Goal: Information Seeking & Learning: Find contact information

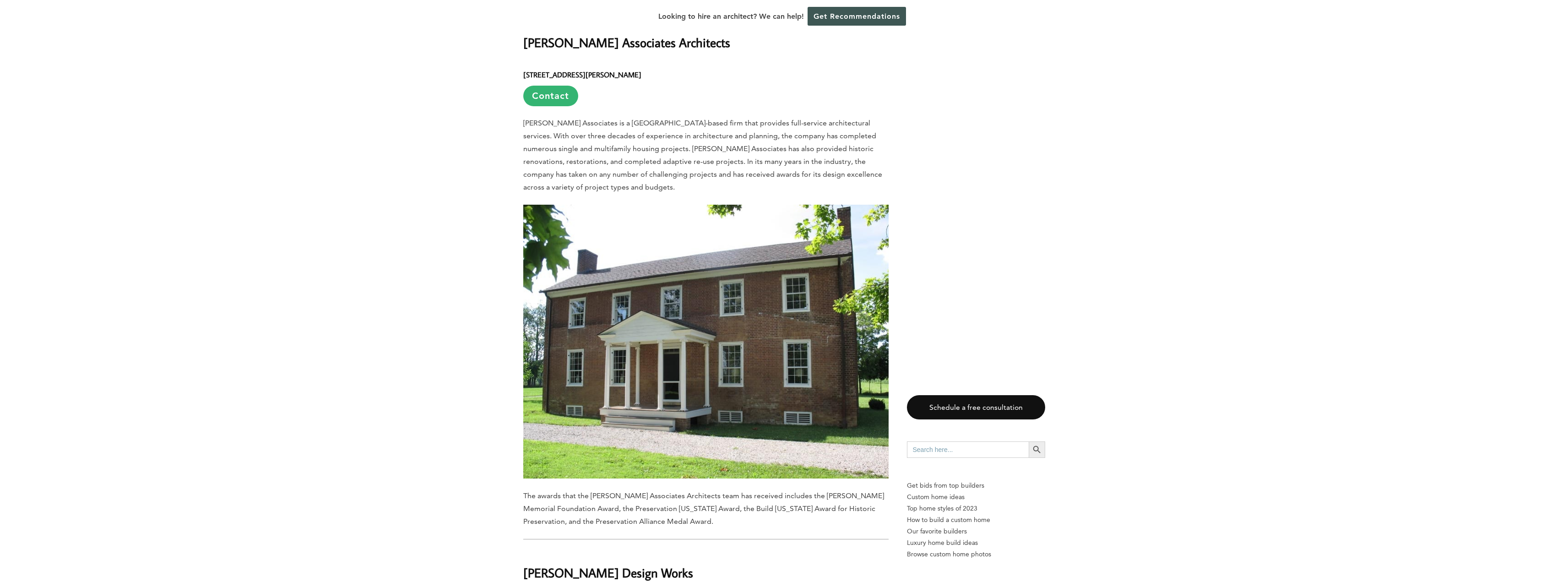
scroll to position [732, 0]
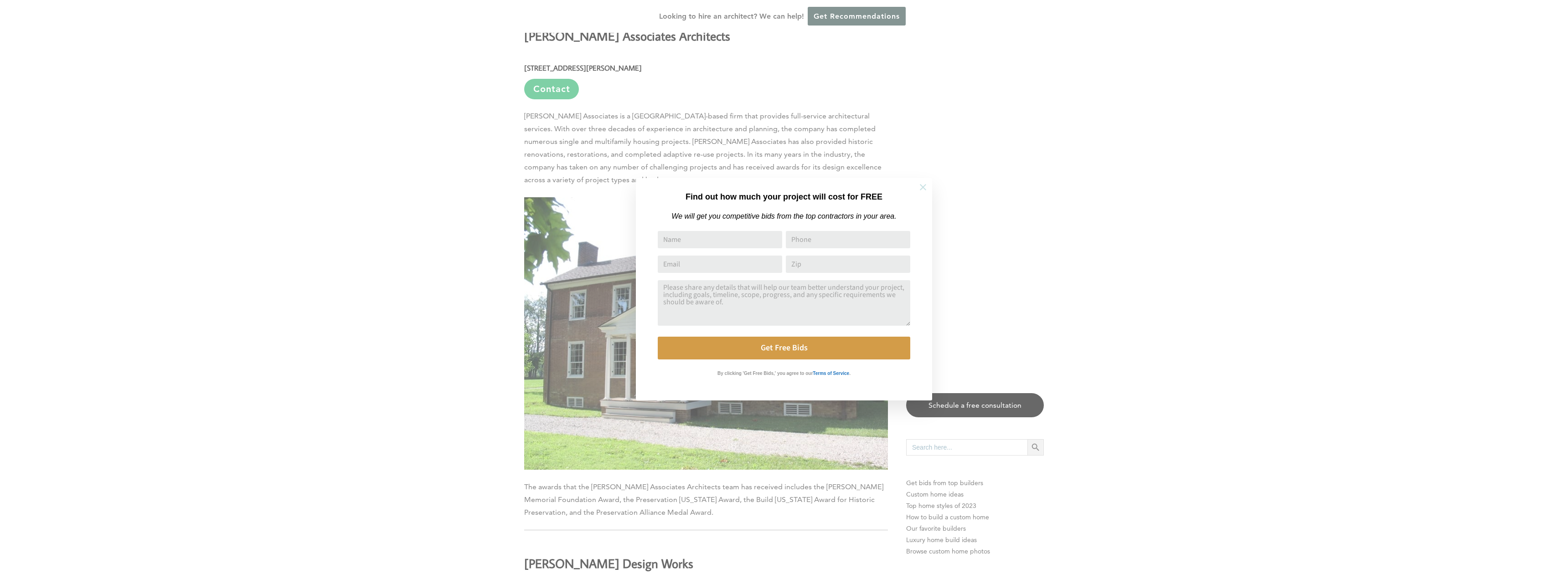
click at [923, 186] on icon at bounding box center [923, 187] width 10 height 10
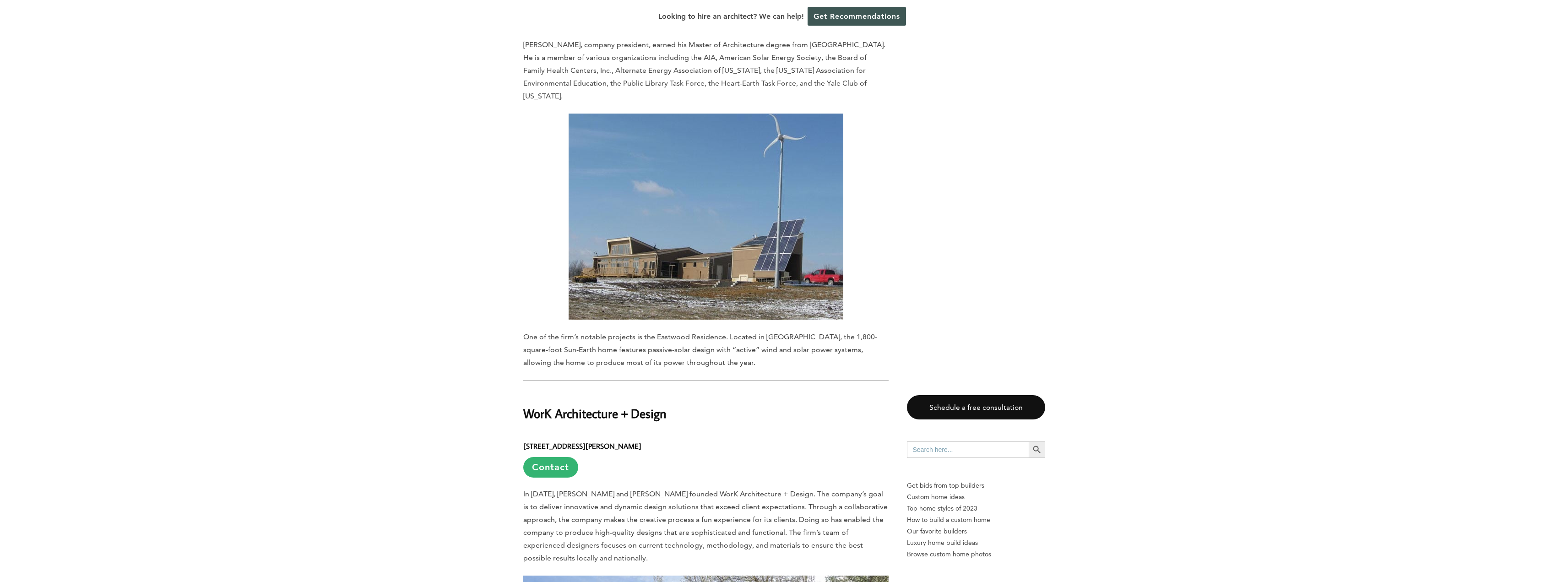
scroll to position [7050, 0]
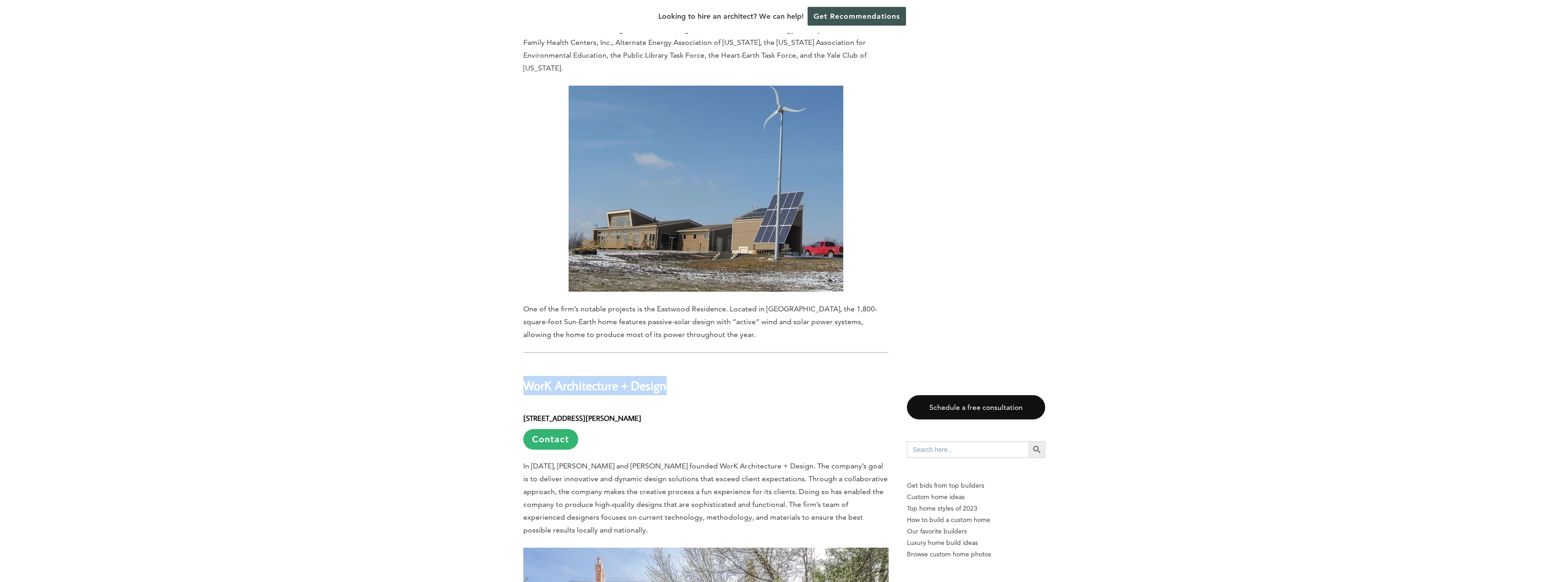
drag, startPoint x: 525, startPoint y: 209, endPoint x: 666, endPoint y: 210, distance: 141.0
click at [666, 364] on h2 "WorK Architecture + Design" at bounding box center [706, 380] width 366 height 32
copy h2 "WorK Architecture + Design"
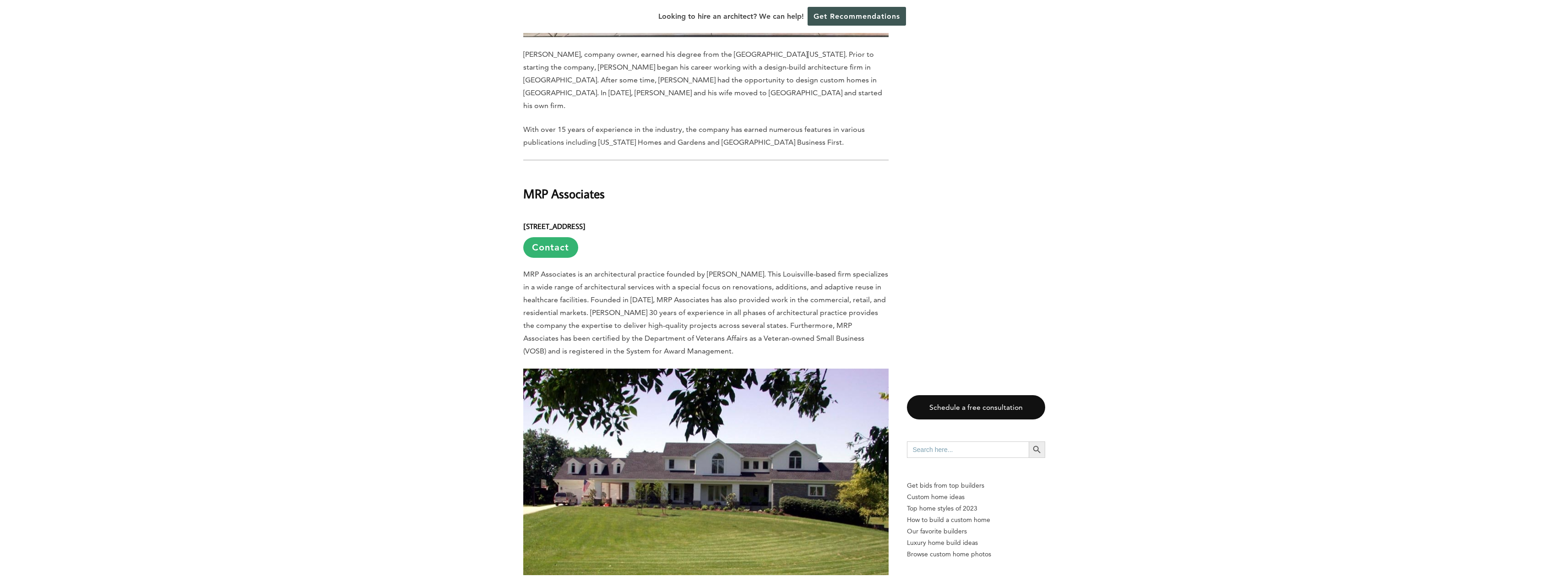
scroll to position [3663, 0]
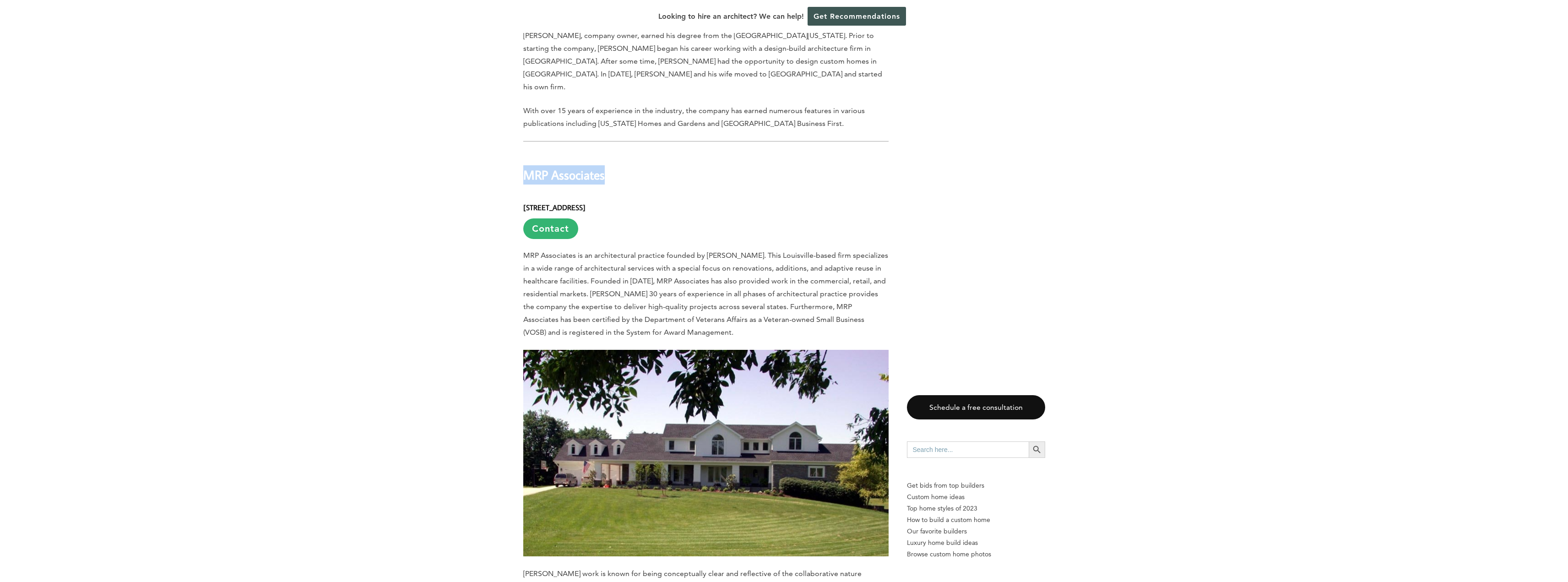
drag, startPoint x: 525, startPoint y: 116, endPoint x: 603, endPoint y: 116, distance: 78.0
click at [603, 152] on h2 "MRP Associates" at bounding box center [706, 168] width 366 height 32
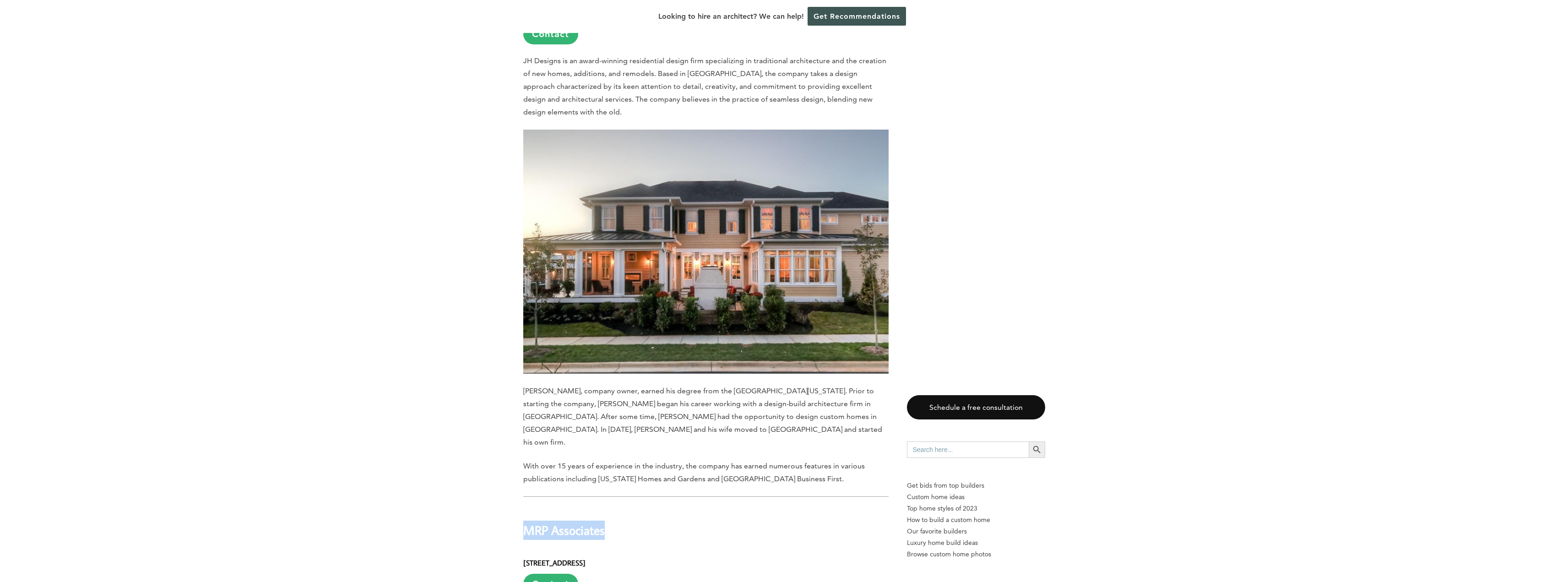
scroll to position [3113, 0]
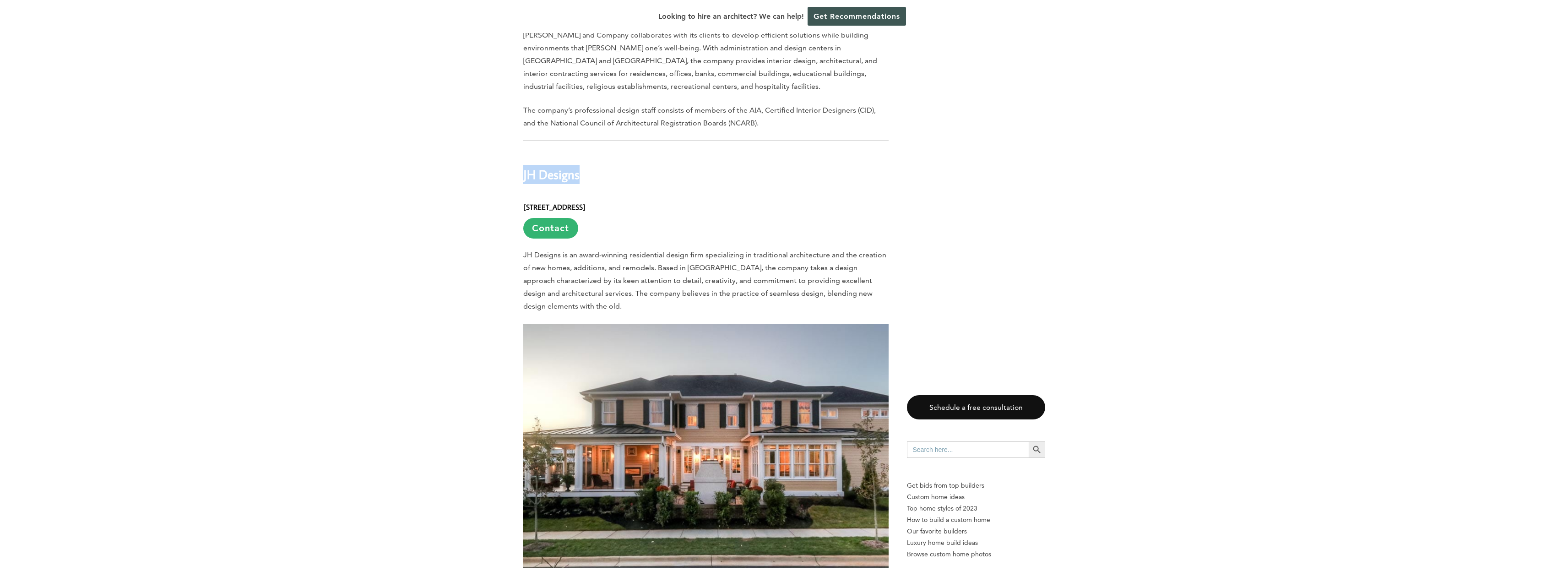
drag, startPoint x: 523, startPoint y: 127, endPoint x: 580, endPoint y: 130, distance: 57.1
click at [580, 152] on h2 "JH Designs" at bounding box center [706, 168] width 366 height 32
copy h2 "JH Designs"
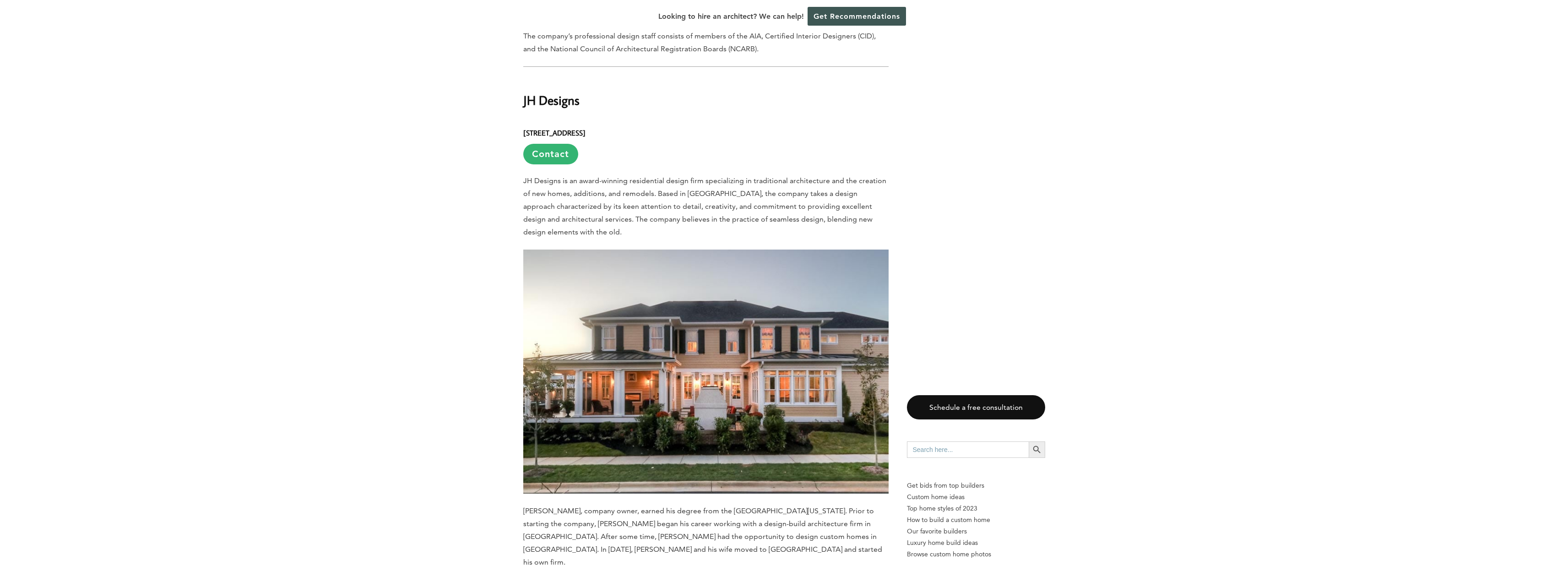
scroll to position [3205, 0]
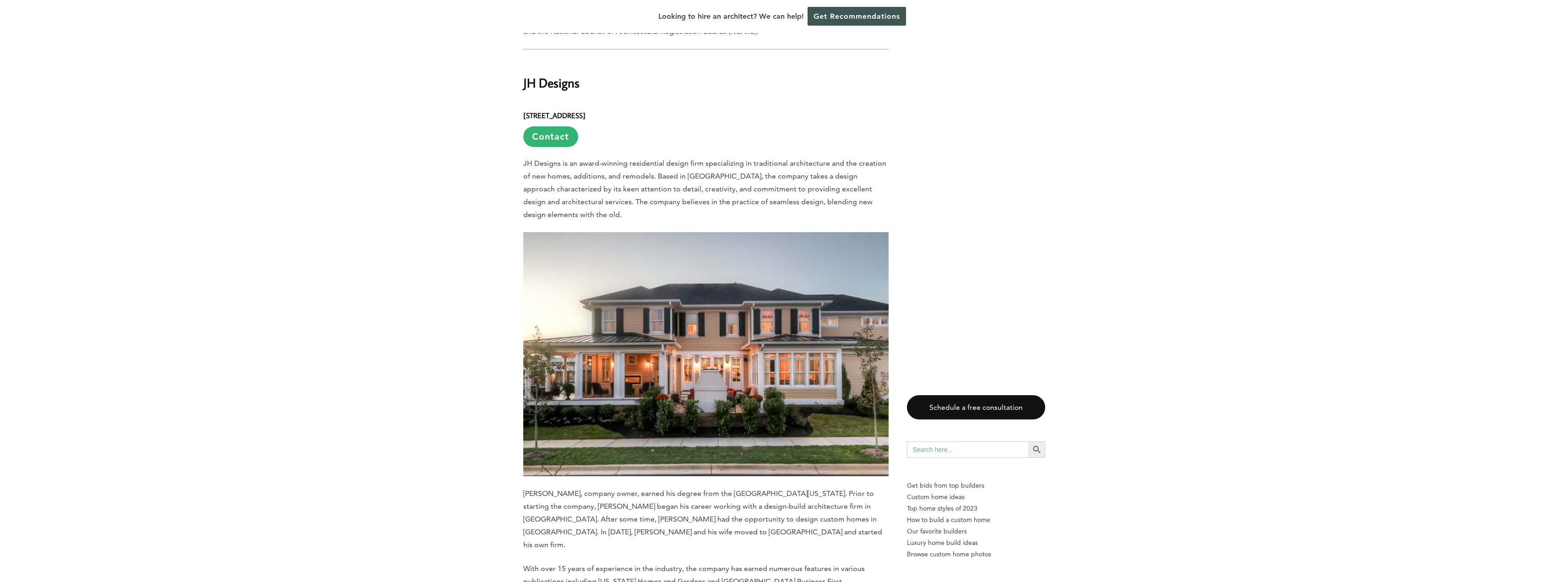
click at [551, 127] on link "Contact" at bounding box center [551, 137] width 55 height 21
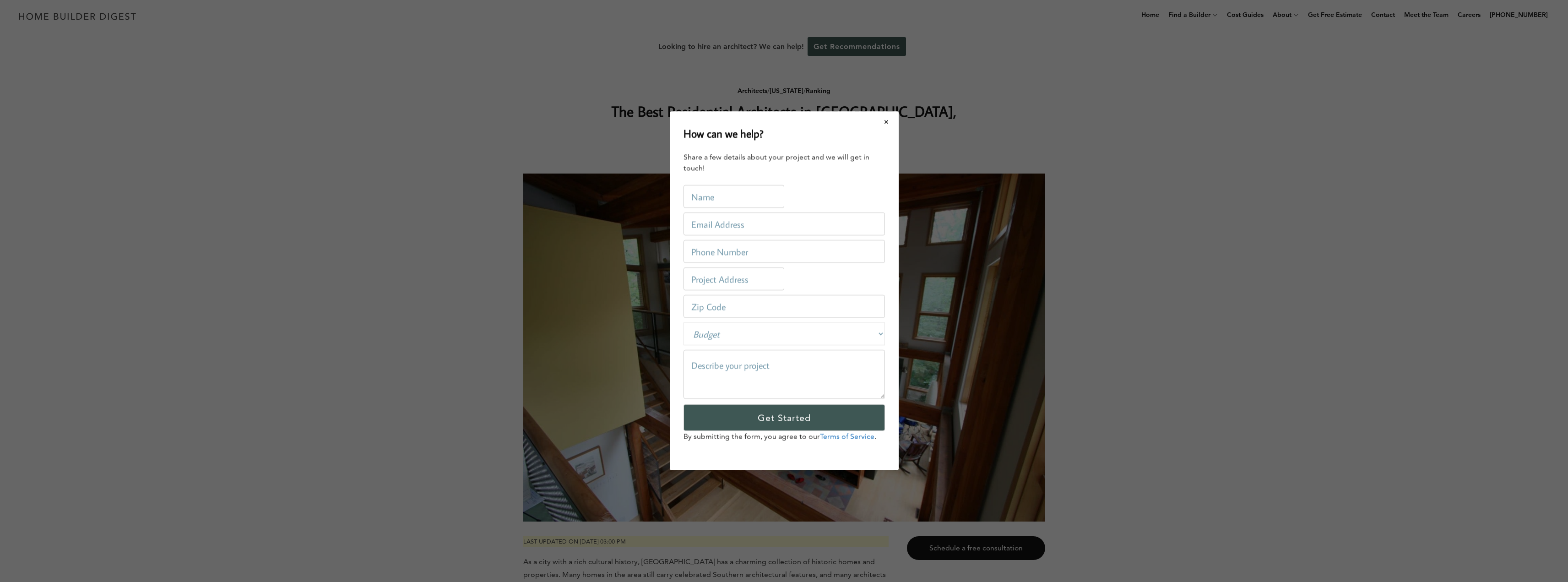
scroll to position [0, 0]
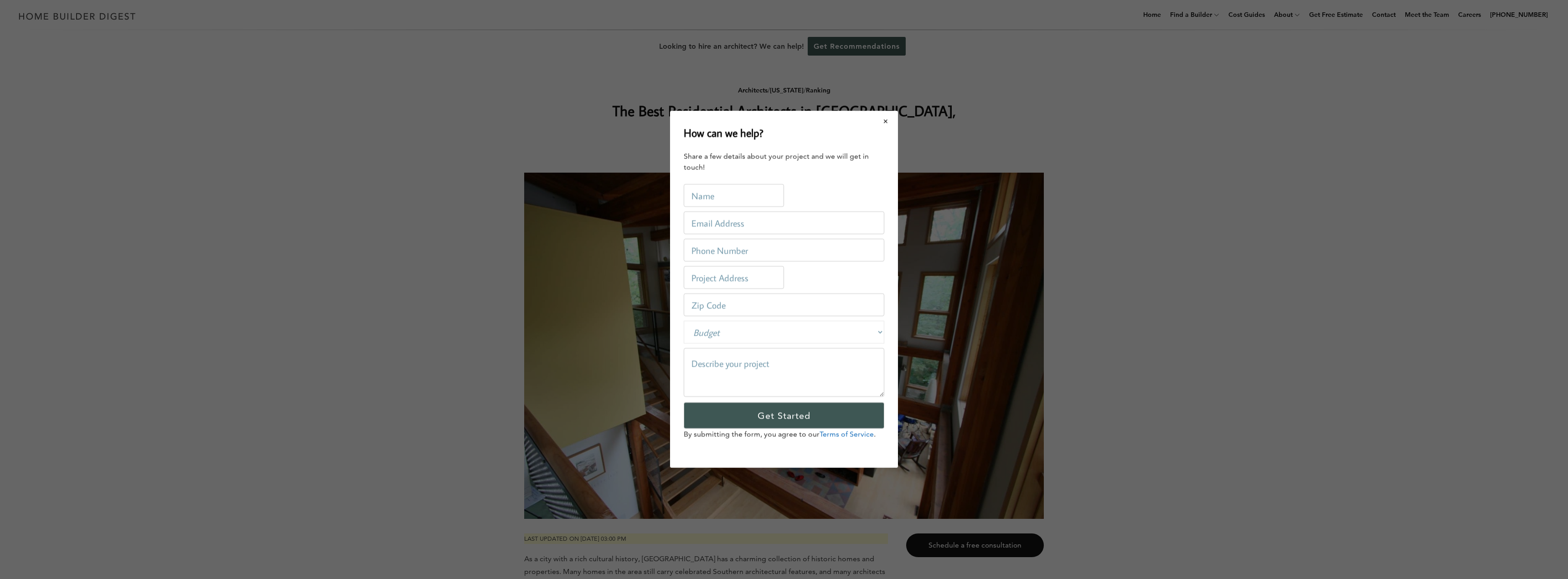
click at [887, 120] on button "Close modal" at bounding box center [886, 120] width 24 height 19
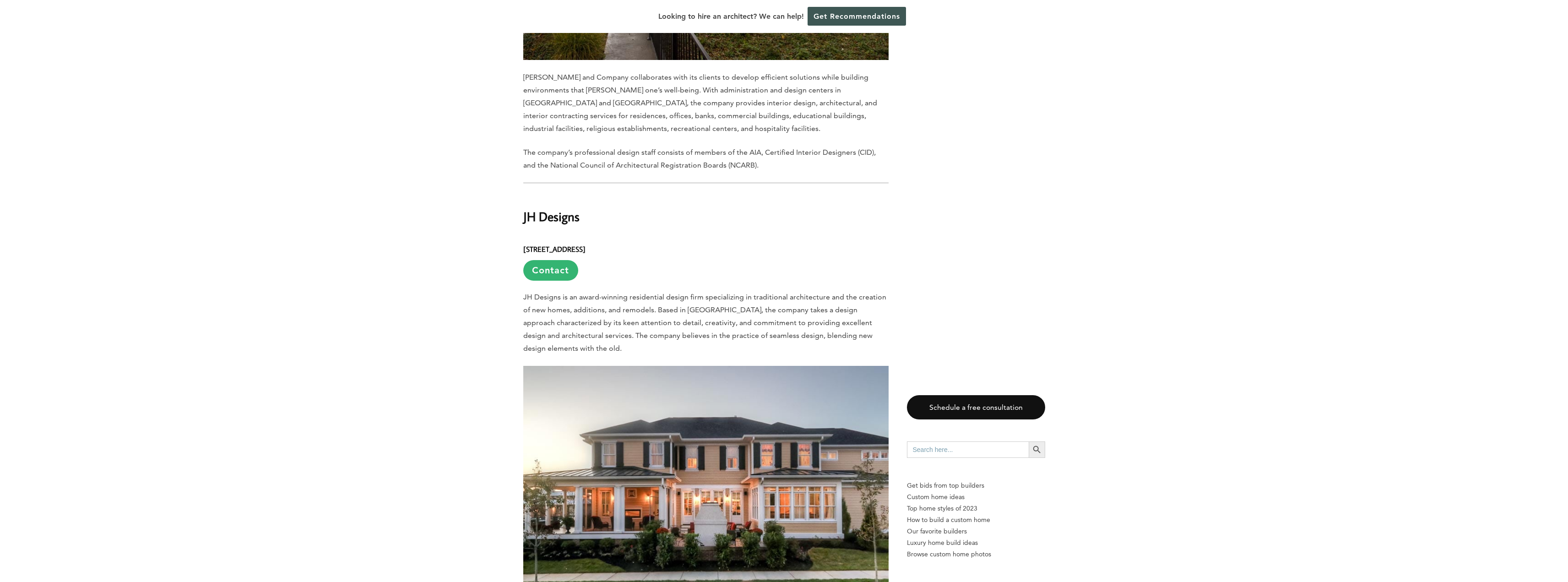
scroll to position [3113, 0]
